Goal: Transaction & Acquisition: Register for event/course

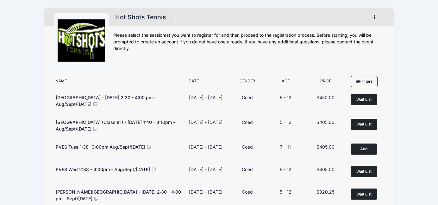
click at [373, 14] on button "button" at bounding box center [375, 17] width 17 height 11
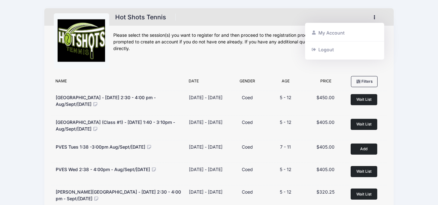
click at [182, 58] on div "Hot Shots Tennis Register My Account Logout" at bounding box center [248, 42] width 271 height 59
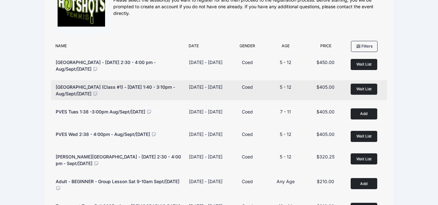
scroll to position [36, 0]
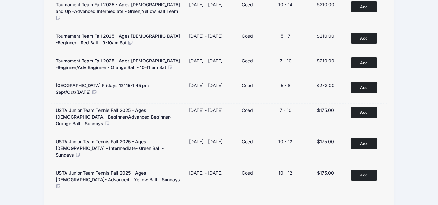
scroll to position [239, 0]
